Goal: Information Seeking & Learning: Learn about a topic

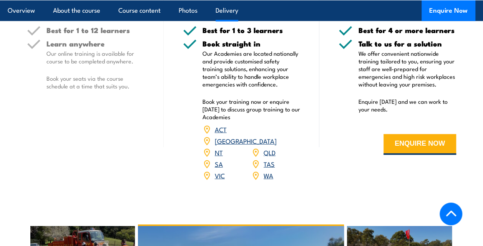
scroll to position [960, 0]
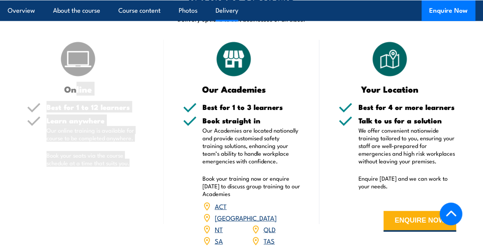
drag, startPoint x: 140, startPoint y: 154, endPoint x: 76, endPoint y: 86, distance: 93.2
click at [76, 86] on div "Online Best for 1 to 12 learners Learn anywhere Our online training is availabl…" at bounding box center [86, 154] width 156 height 228
drag, startPoint x: 76, startPoint y: 86, endPoint x: 116, endPoint y: 131, distance: 60.7
click at [114, 131] on p "Our online training is available for course to be completed anywhere." at bounding box center [95, 133] width 98 height 15
click at [131, 156] on p "Book your seats via the course schedule at a time that suits you." at bounding box center [95, 158] width 98 height 15
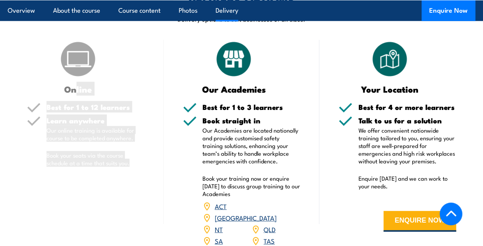
click at [111, 126] on p "Our online training is available for course to be completed anywhere." at bounding box center [95, 133] width 98 height 15
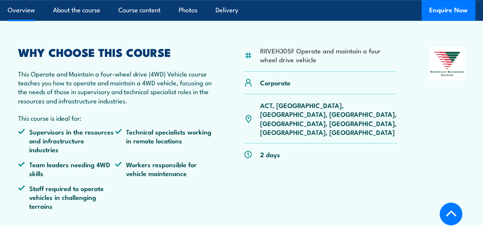
scroll to position [192, 0]
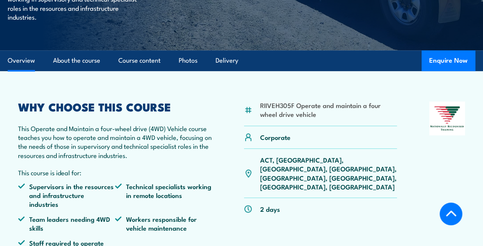
click at [304, 108] on li "RIIVEH305F Operate and maintain a four wheel drive vehicle" at bounding box center [328, 110] width 137 height 18
click at [305, 108] on li "RIIVEH305F Operate and maintain a four wheel drive vehicle" at bounding box center [328, 110] width 137 height 18
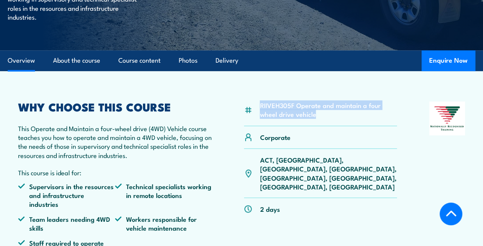
copy div "RIIVEH305F Operate and maintain a four wheel drive vehicle"
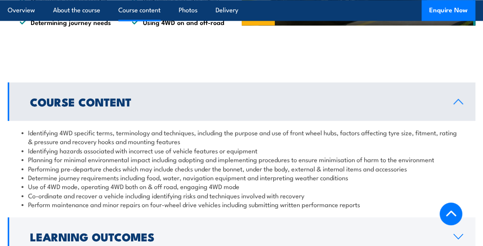
scroll to position [730, 0]
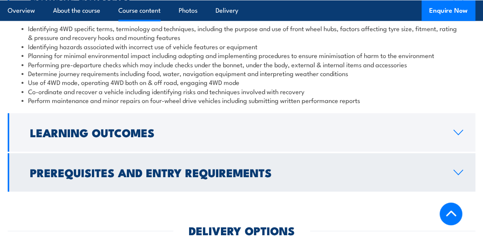
click at [218, 167] on h2 "Prerequisites and Entry Requirements" at bounding box center [235, 172] width 411 height 10
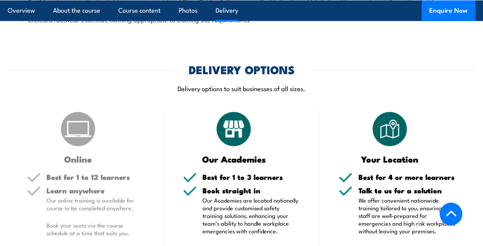
scroll to position [883, 0]
